Goal: Transaction & Acquisition: Purchase product/service

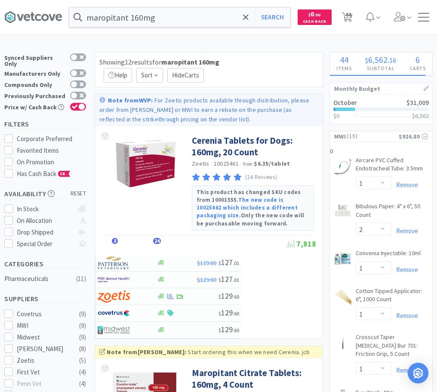
select select "1"
select select "2"
select select "1"
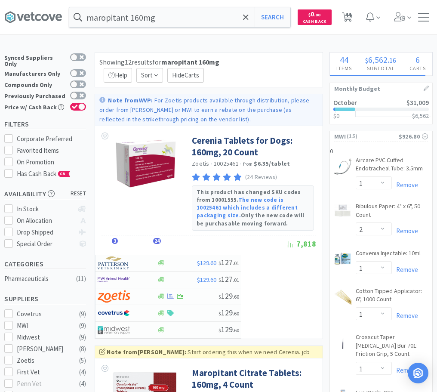
select select "1"
select select "61"
select select "2"
select select "1"
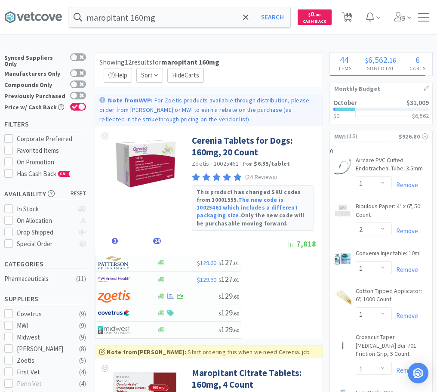
select select "5"
select select "4"
select select "1"
select select "2"
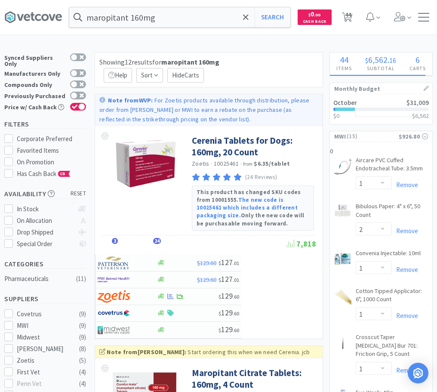
select select "3"
select select "2"
select select "1"
select select "2"
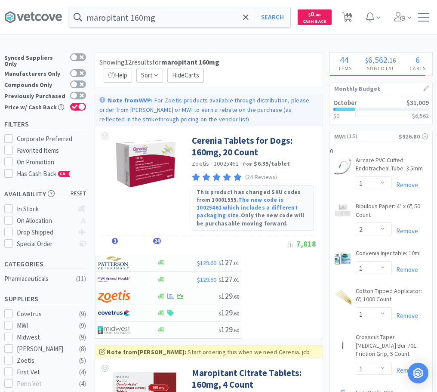
select select "1"
select select "2"
select select "20"
select select "1"
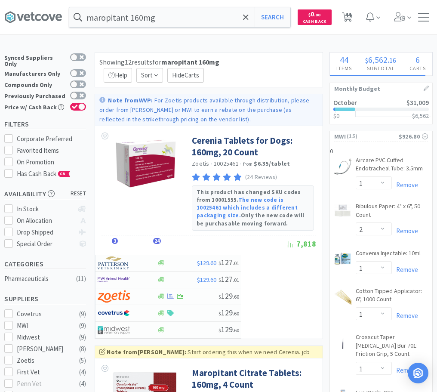
select select "1"
select select "4"
select select "5"
select select "1"
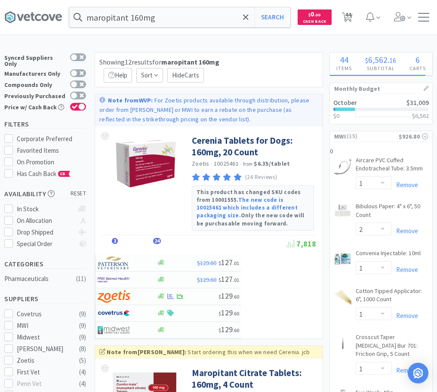
select select "1"
select select "2"
select select "1"
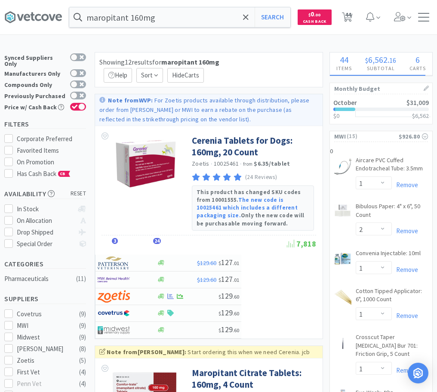
select select "2"
select select "1"
select select "10"
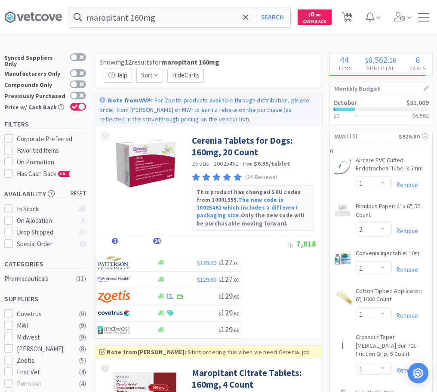
select select "30"
select select "1"
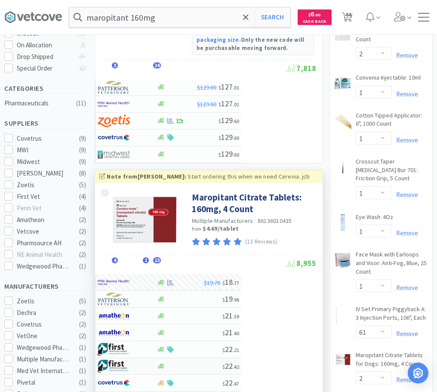
scroll to position [175, 0]
